Goal: Task Accomplishment & Management: Manage account settings

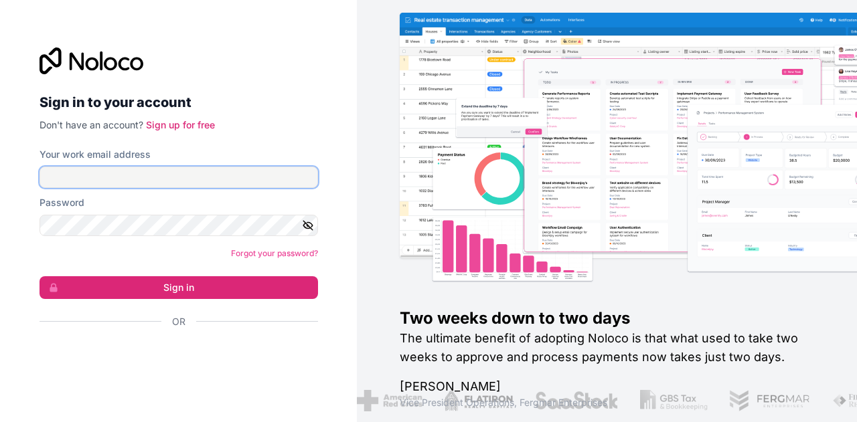
click at [194, 176] on input "Your work email address" at bounding box center [178, 177] width 278 height 21
type input "[PERSON_NAME][EMAIL_ADDRESS][DOMAIN_NAME]"
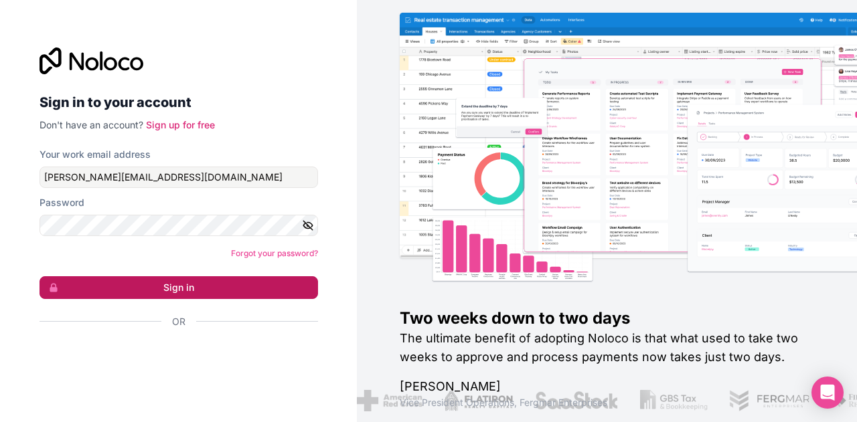
click at [201, 286] on button "Sign in" at bounding box center [178, 287] width 278 height 23
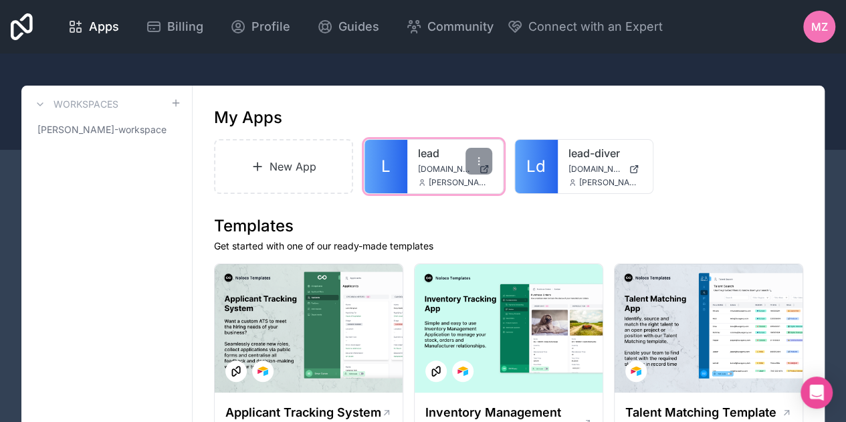
click at [446, 159] on link "lead" at bounding box center [455, 153] width 74 height 16
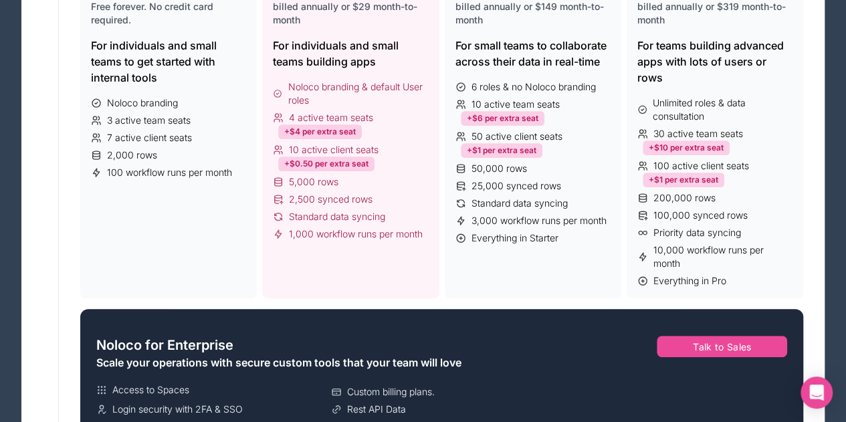
scroll to position [134, 0]
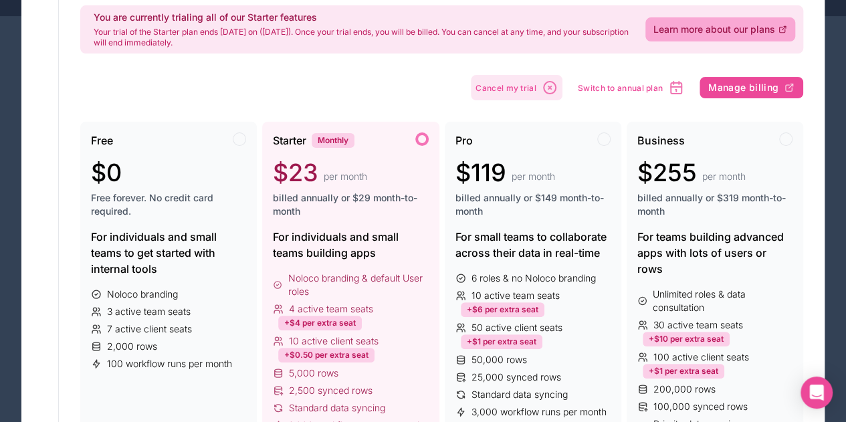
click at [555, 88] on icon "button" at bounding box center [550, 88] width 16 height 16
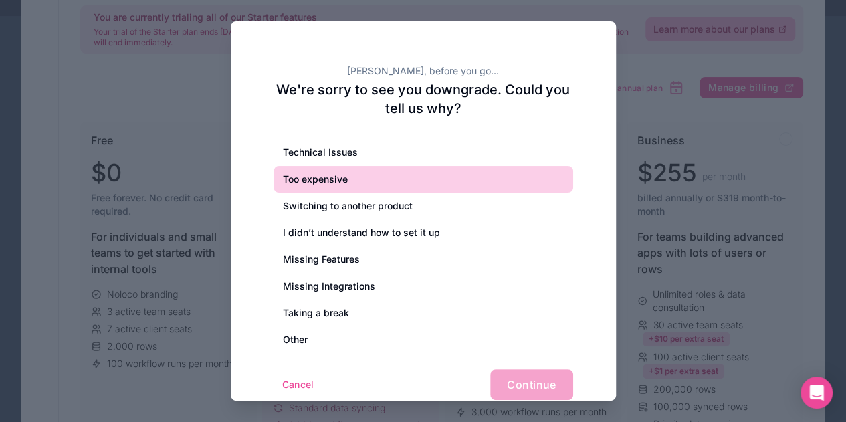
click at [494, 173] on div "Too expensive" at bounding box center [424, 179] width 300 height 27
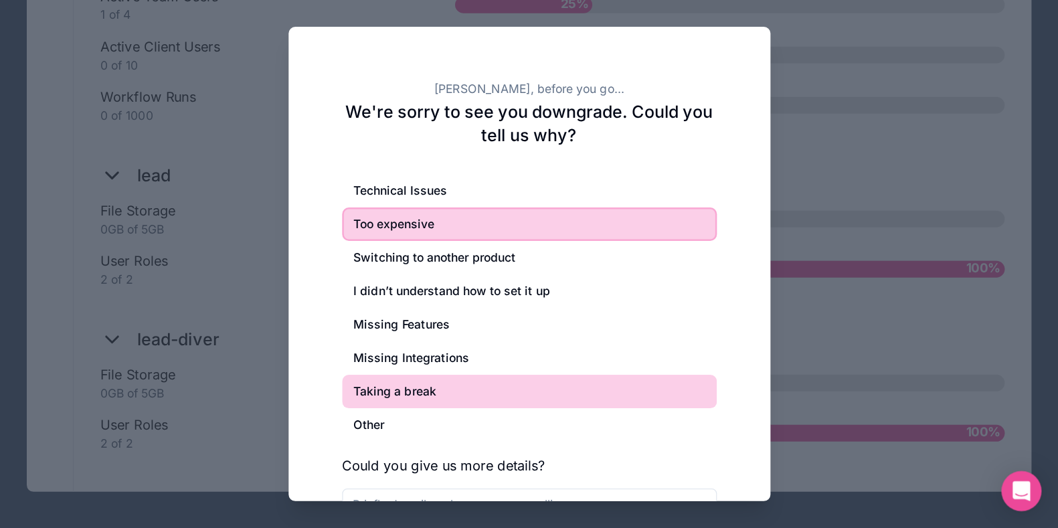
scroll to position [1080, 0]
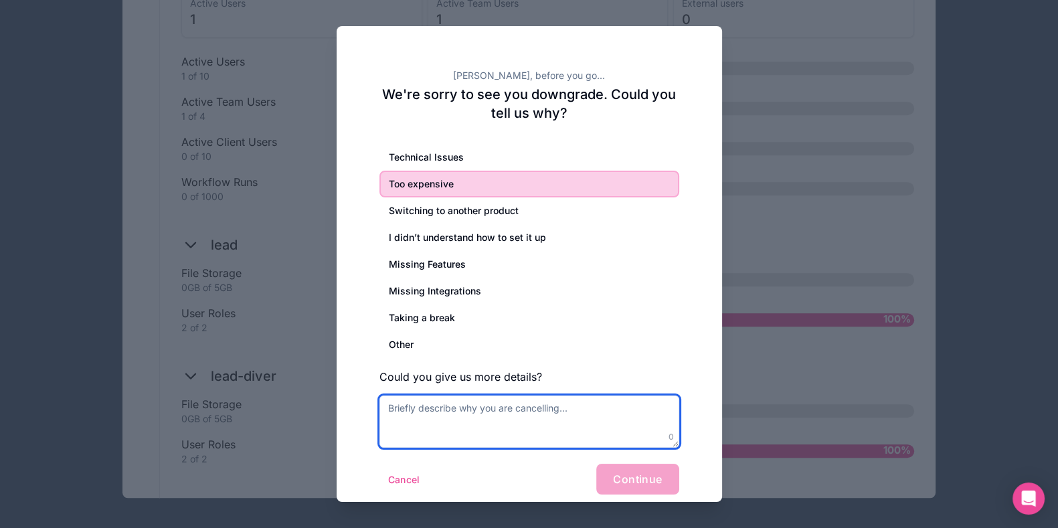
click at [523, 412] on textarea at bounding box center [529, 421] width 300 height 52
type textarea "dfdfefegdgbfbgefdger"
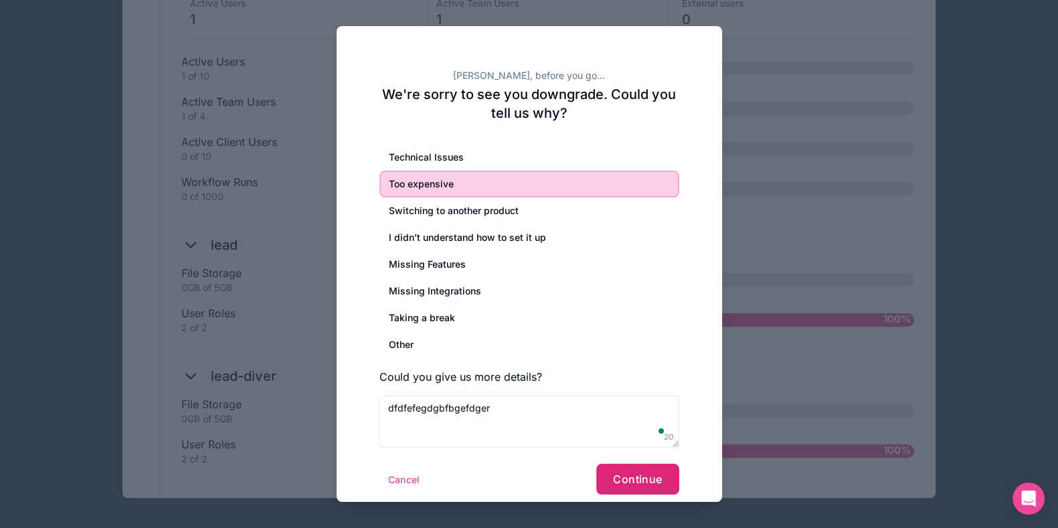
click at [620, 422] on button "Continue" at bounding box center [637, 479] width 82 height 31
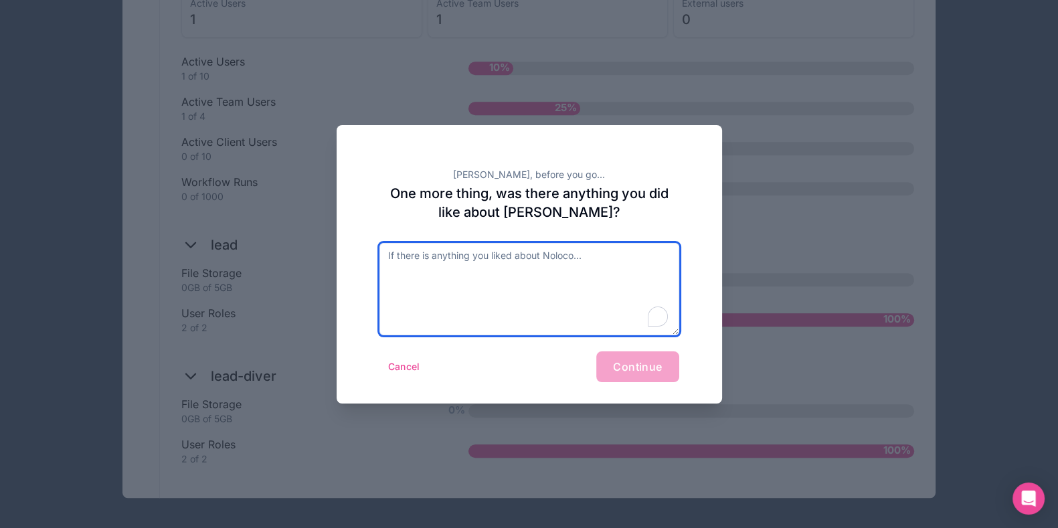
click at [525, 263] on textarea "To enrich screen reader interactions, please activate Accessibility in Grammarl…" at bounding box center [529, 289] width 300 height 92
type textarea "wgfvwsdgvwer"
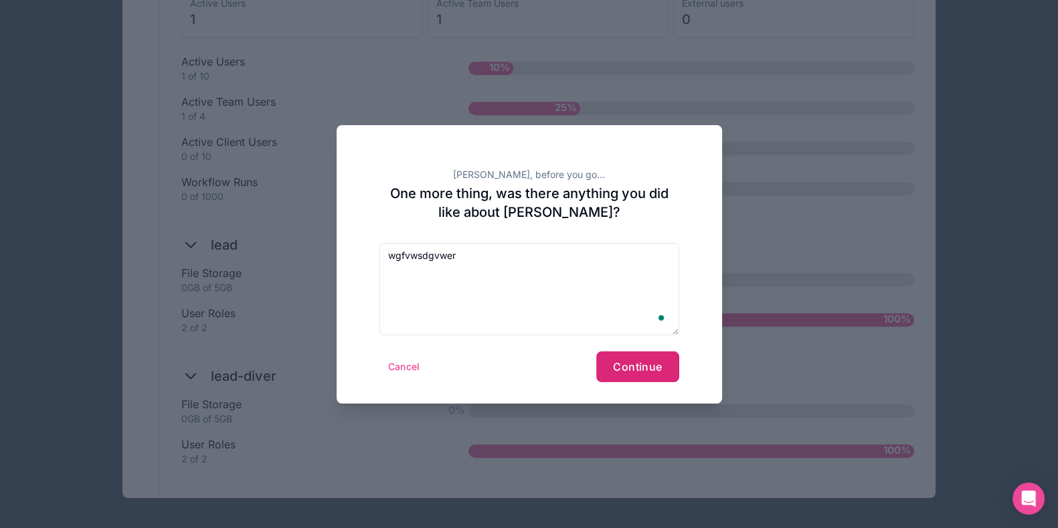
click at [624, 356] on button "Continue" at bounding box center [637, 366] width 82 height 31
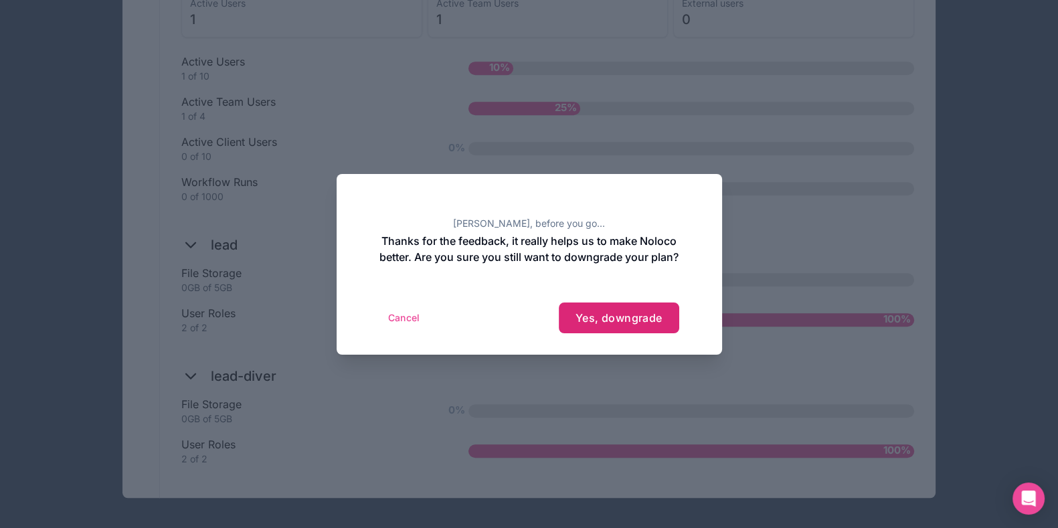
click at [632, 325] on span "Yes, downgrade" at bounding box center [618, 317] width 87 height 13
